Goal: Task Accomplishment & Management: Manage account settings

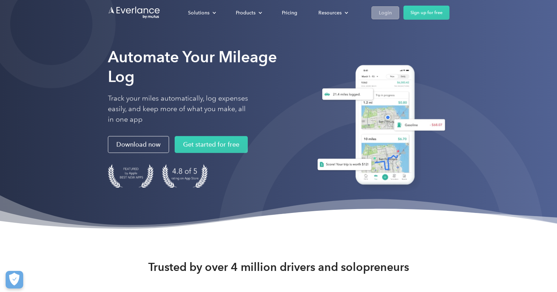
click at [382, 12] on div "Login" at bounding box center [385, 12] width 13 height 9
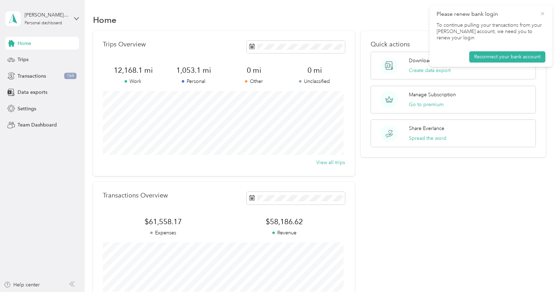
click at [543, 14] on icon at bounding box center [543, 14] width 6 height 6
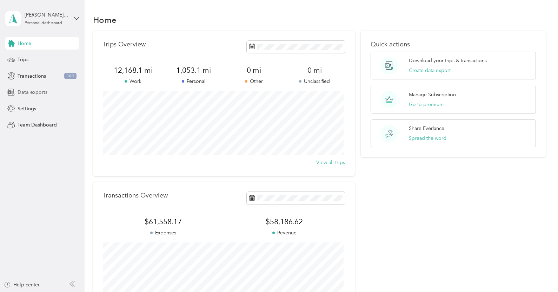
click at [29, 92] on span "Data exports" at bounding box center [33, 91] width 30 height 7
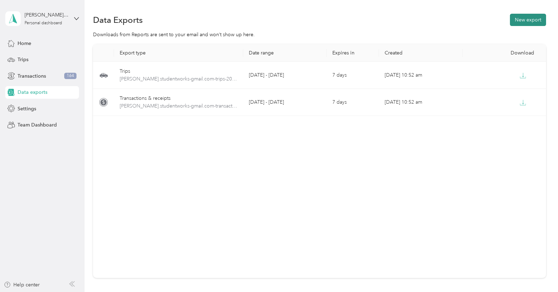
click at [519, 15] on button "New export" at bounding box center [528, 20] width 36 height 12
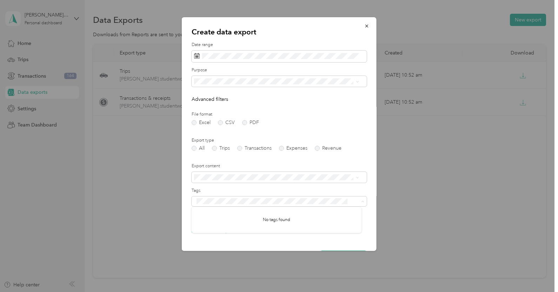
click at [283, 189] on label "Tags" at bounding box center [279, 191] width 175 height 6
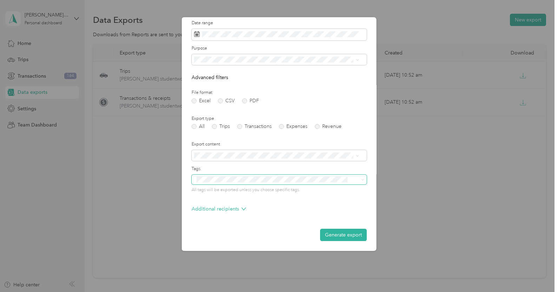
scroll to position [22, 0]
click at [329, 238] on button "Generate export" at bounding box center [343, 235] width 47 height 12
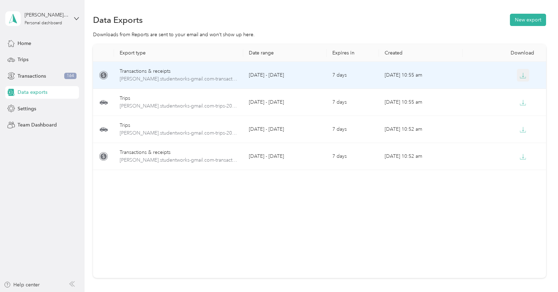
click at [524, 78] on icon "button" at bounding box center [523, 75] width 6 height 6
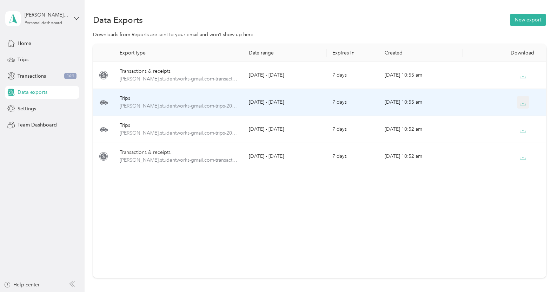
click at [523, 102] on icon "button" at bounding box center [523, 102] width 6 height 6
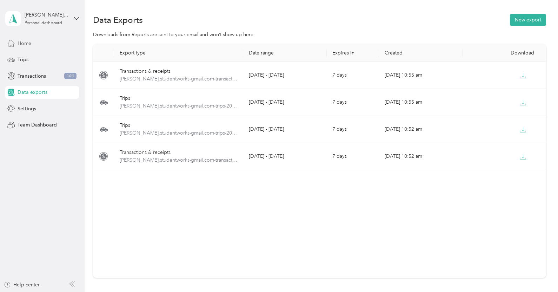
click at [35, 43] on div "Home" at bounding box center [42, 43] width 74 height 13
